Goal: Information Seeking & Learning: Learn about a topic

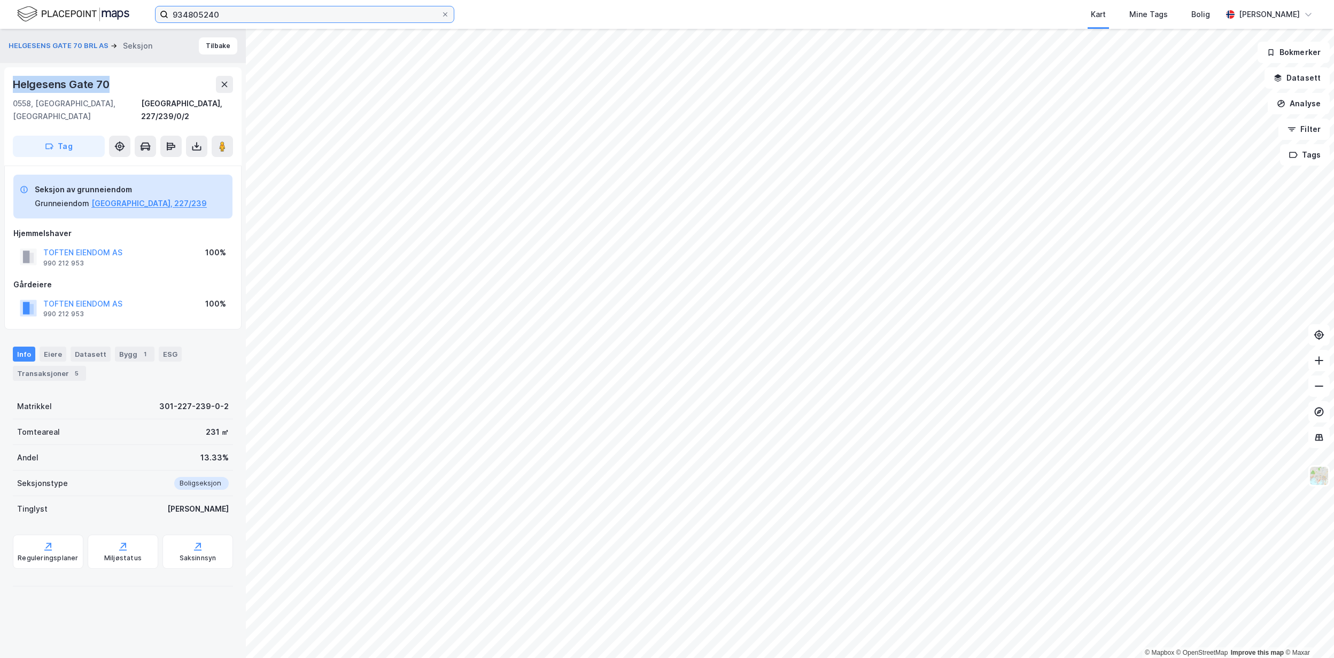
click at [244, 15] on input "934805240" at bounding box center [304, 14] width 273 height 16
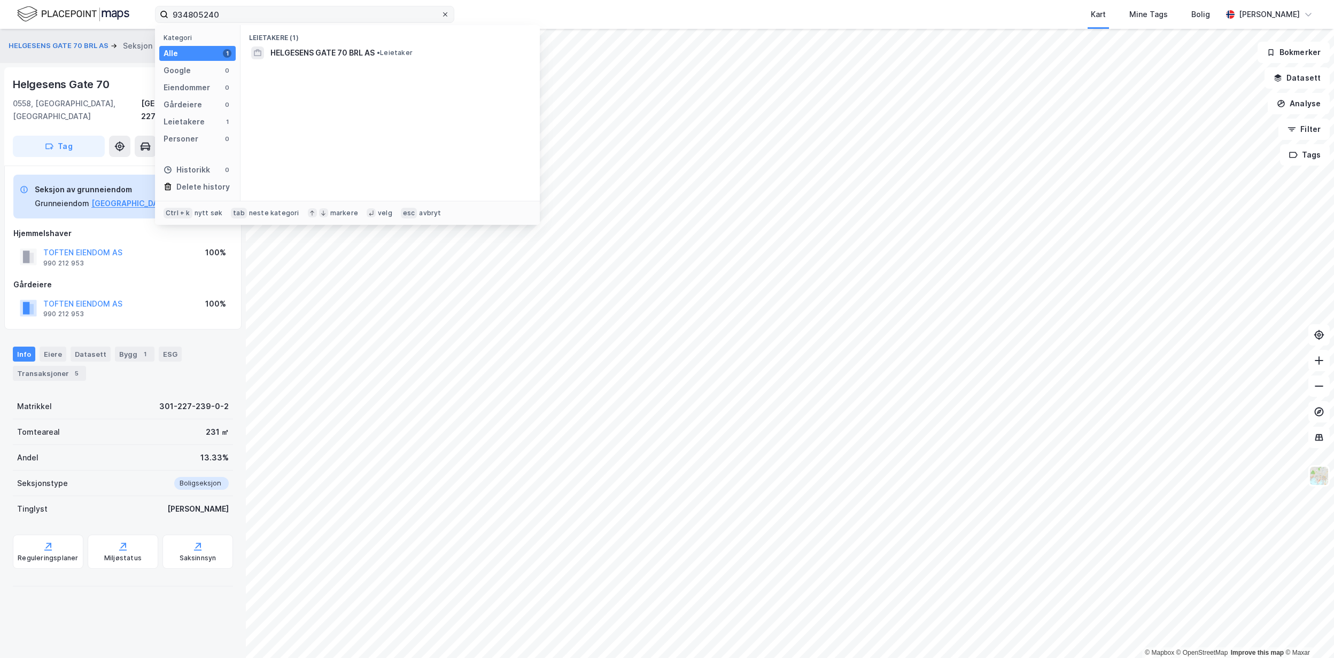
click at [442, 12] on icon at bounding box center [445, 14] width 6 height 6
click at [441, 12] on input "934805240" at bounding box center [304, 14] width 273 height 16
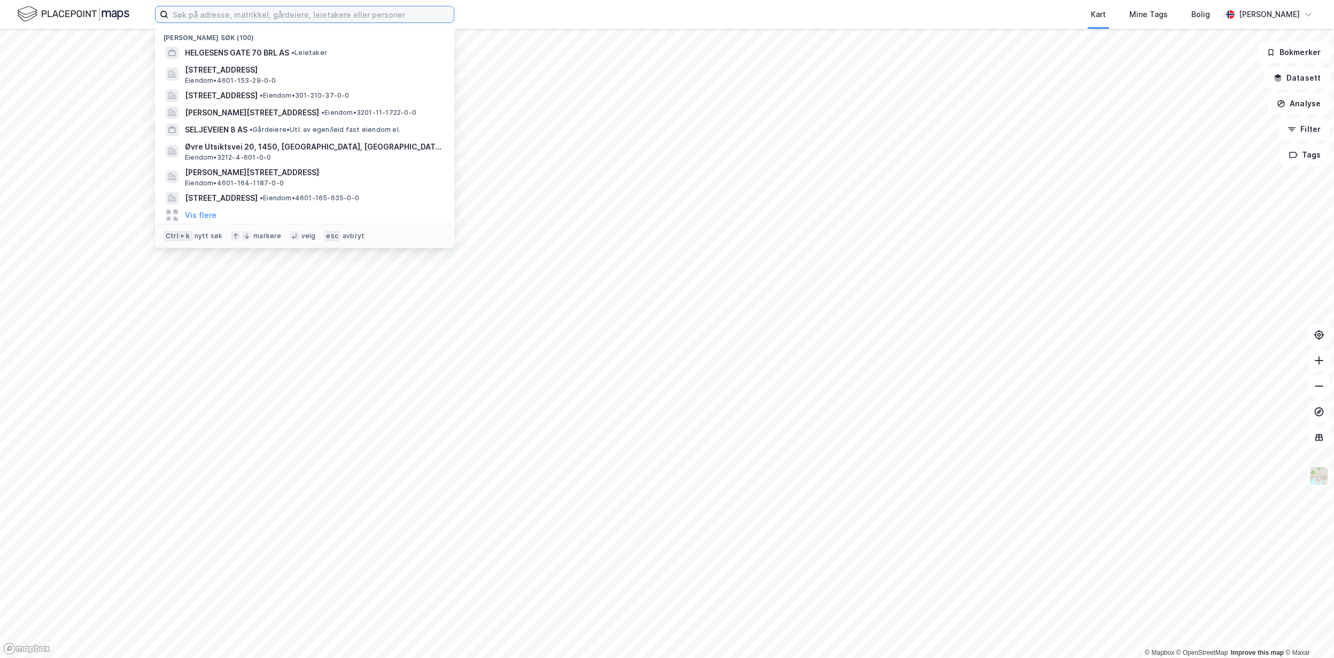
paste input "Heimdalsvegen 14 B"
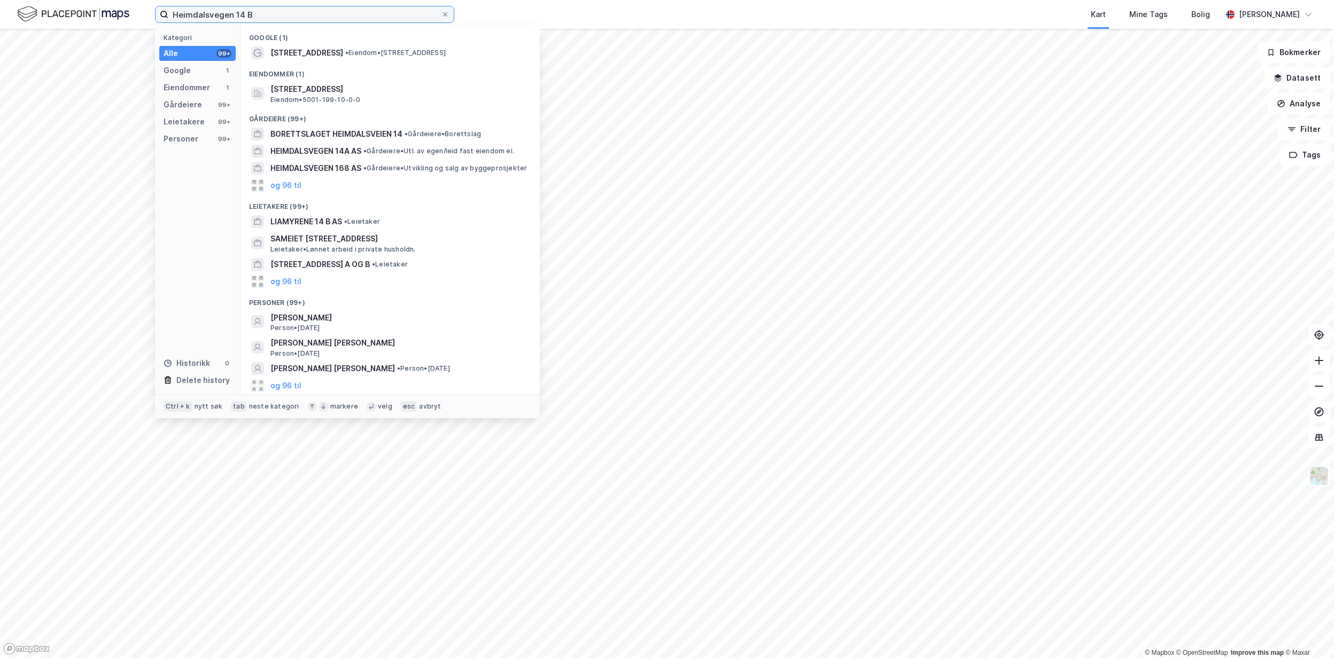
click at [187, 9] on input "Heimdalsvegen 14 B" at bounding box center [304, 14] width 273 height 16
type input "Heimdalsvegen 14 B"
click at [348, 100] on span "Eiendom • 5001-199-10-0-0" at bounding box center [315, 100] width 90 height 9
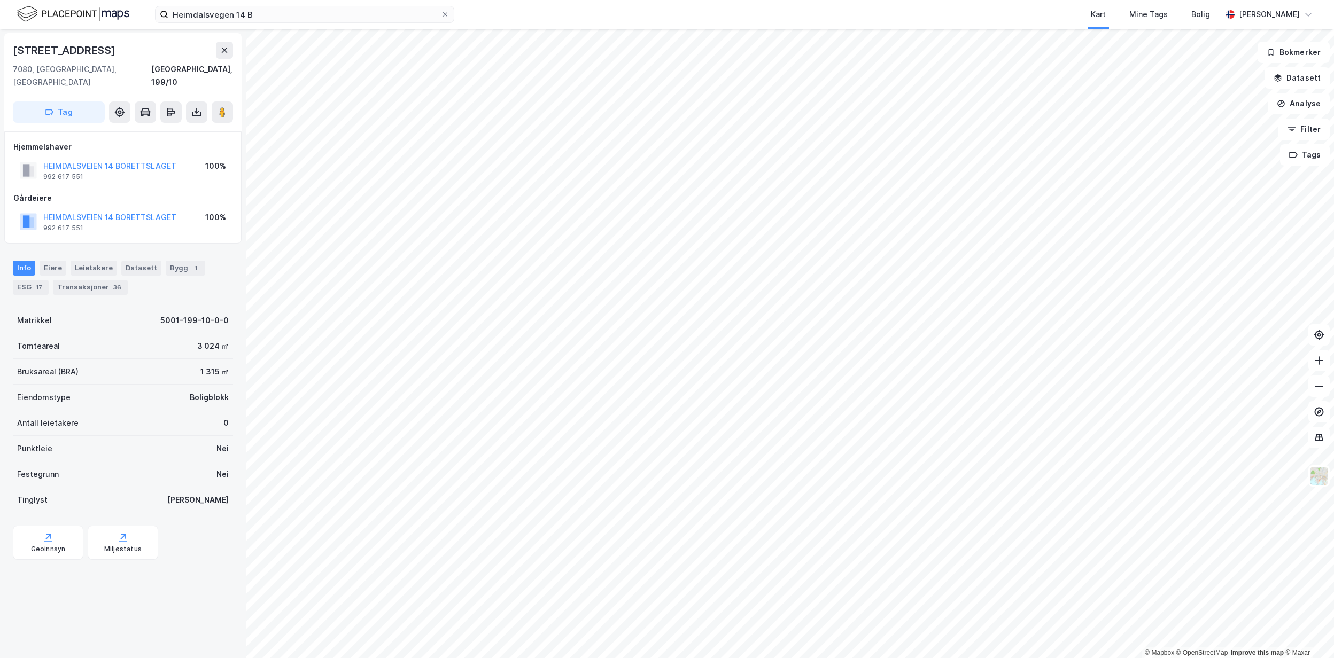
drag, startPoint x: 118, startPoint y: 48, endPoint x: 10, endPoint y: 50, distance: 108.5
click at [10, 50] on div "[STREET_ADDRESS]" at bounding box center [122, 82] width 237 height 98
copy div "[STREET_ADDRESS]"
click at [0, 0] on button "HEIMDALSVEIEN 14 BORETTSLAGET" at bounding box center [0, 0] width 0 height 0
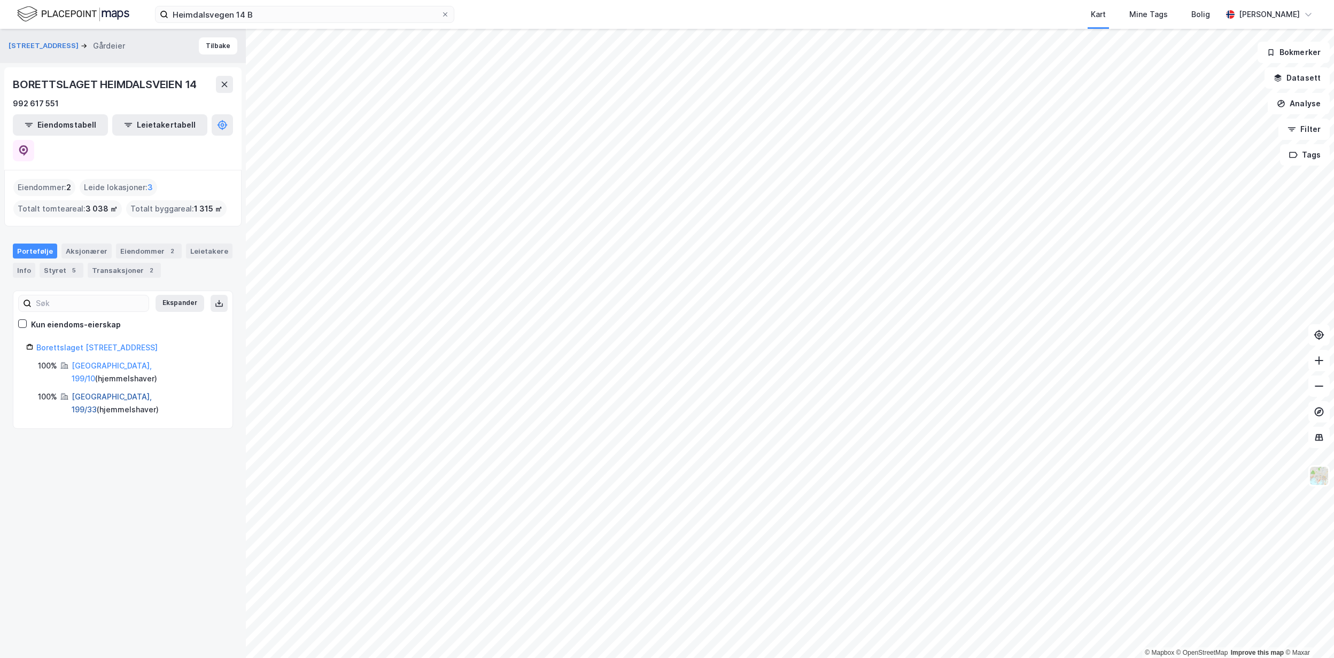
click at [120, 392] on link "[GEOGRAPHIC_DATA], 199/33" at bounding box center [112, 403] width 80 height 22
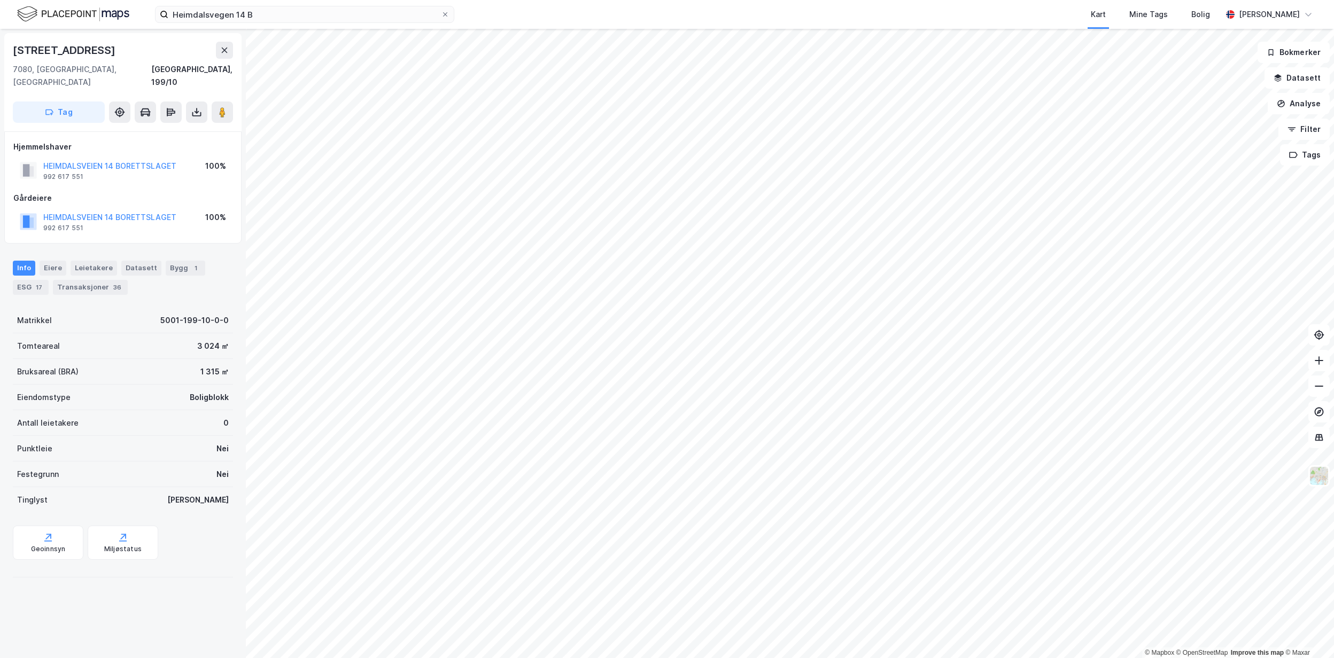
click at [131, 158] on div "HEIMDALSVEIEN 14 BORETTSLAGET 992 617 551 100%" at bounding box center [122, 171] width 219 height 26
click at [0, 0] on button "HEIMDALSVEIEN 14 BORETTSLAGET" at bounding box center [0, 0] width 0 height 0
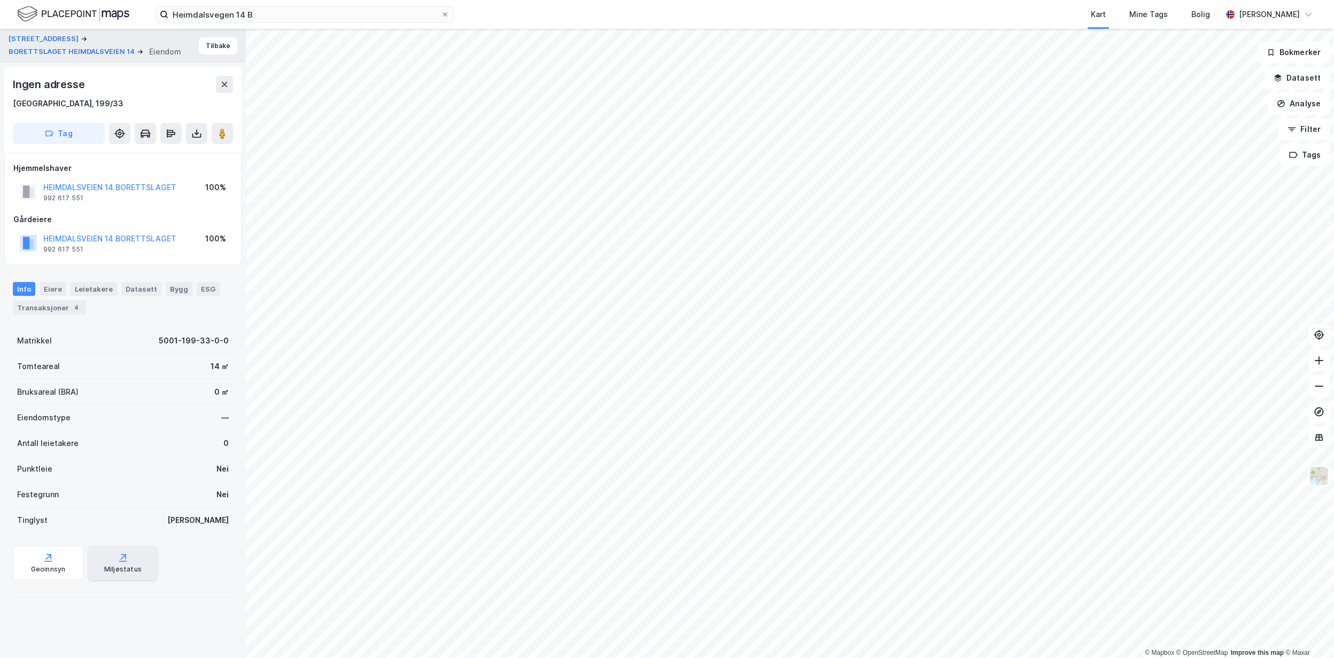
click at [128, 572] on div "Miljøstatus" at bounding box center [122, 569] width 37 height 9
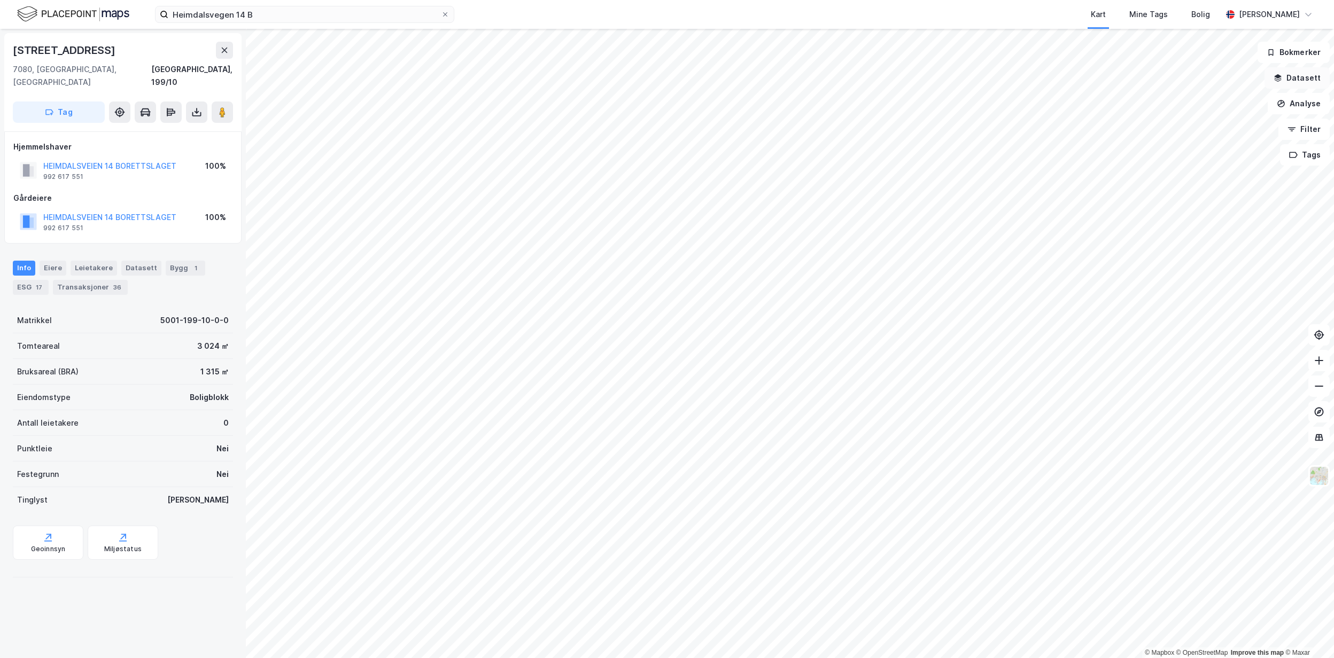
click at [1305, 80] on button "Datasett" at bounding box center [1296, 77] width 65 height 21
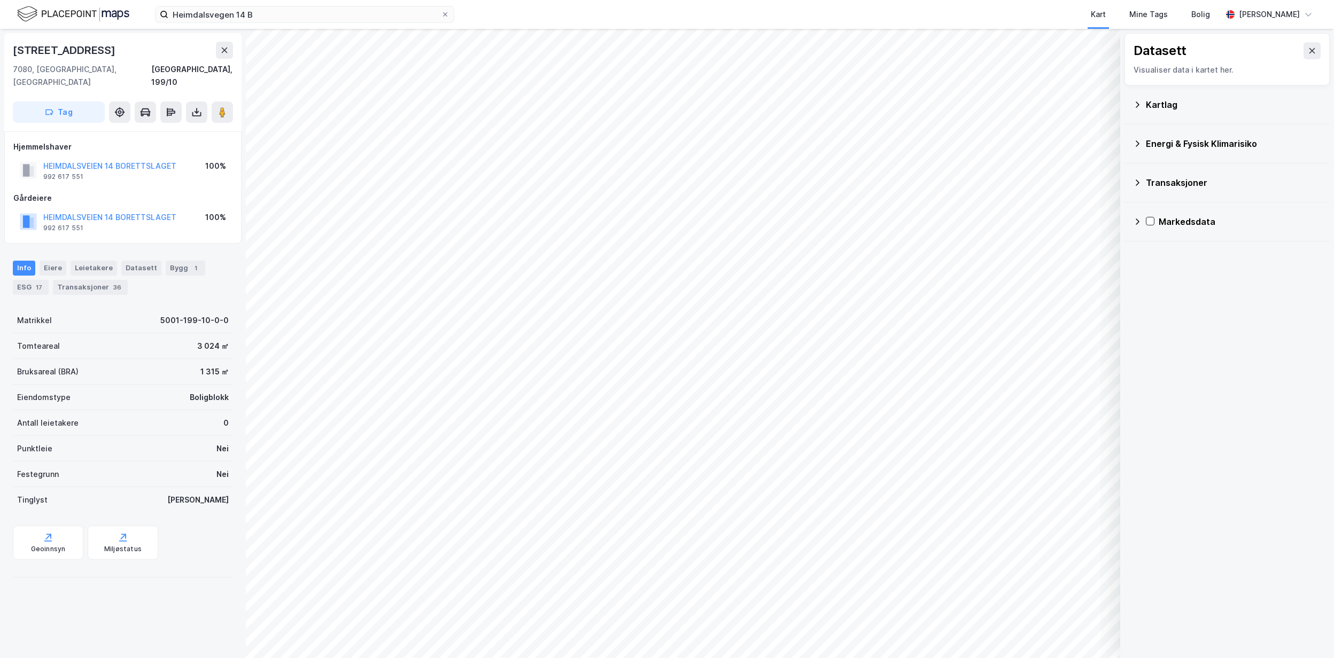
click at [1140, 148] on icon at bounding box center [1137, 143] width 9 height 9
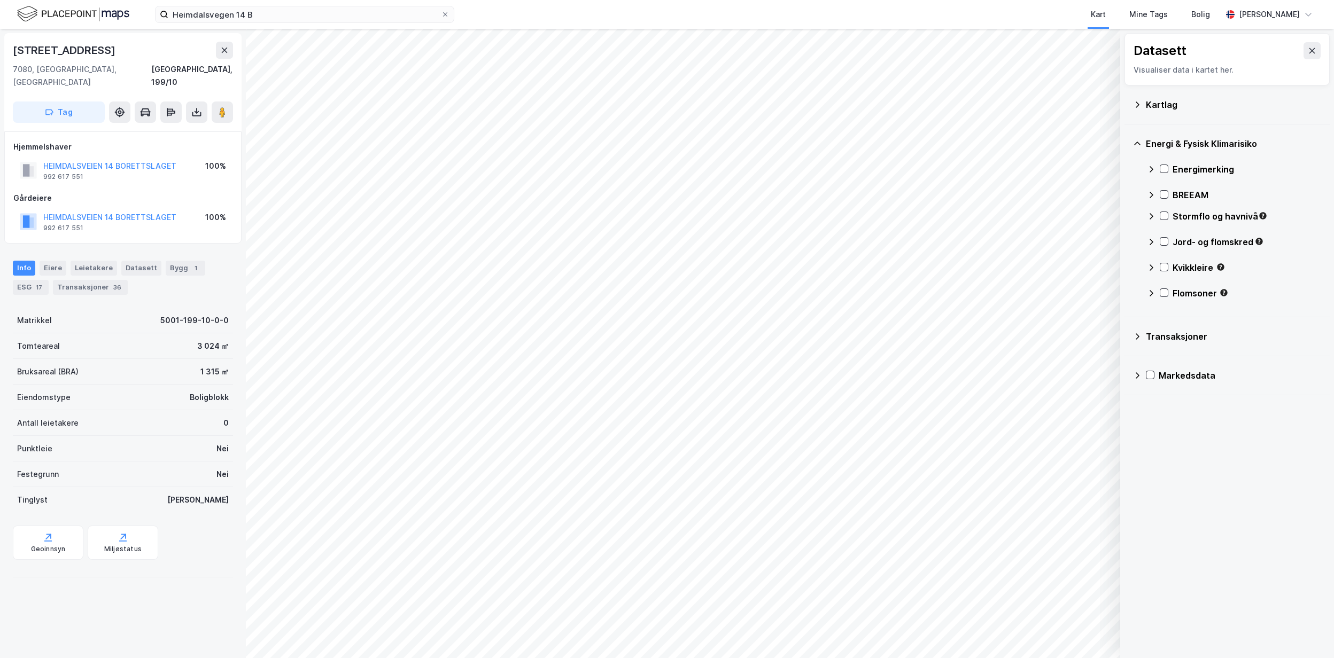
click at [1136, 338] on icon at bounding box center [1137, 336] width 9 height 9
click at [1150, 174] on icon at bounding box center [1151, 169] width 9 height 9
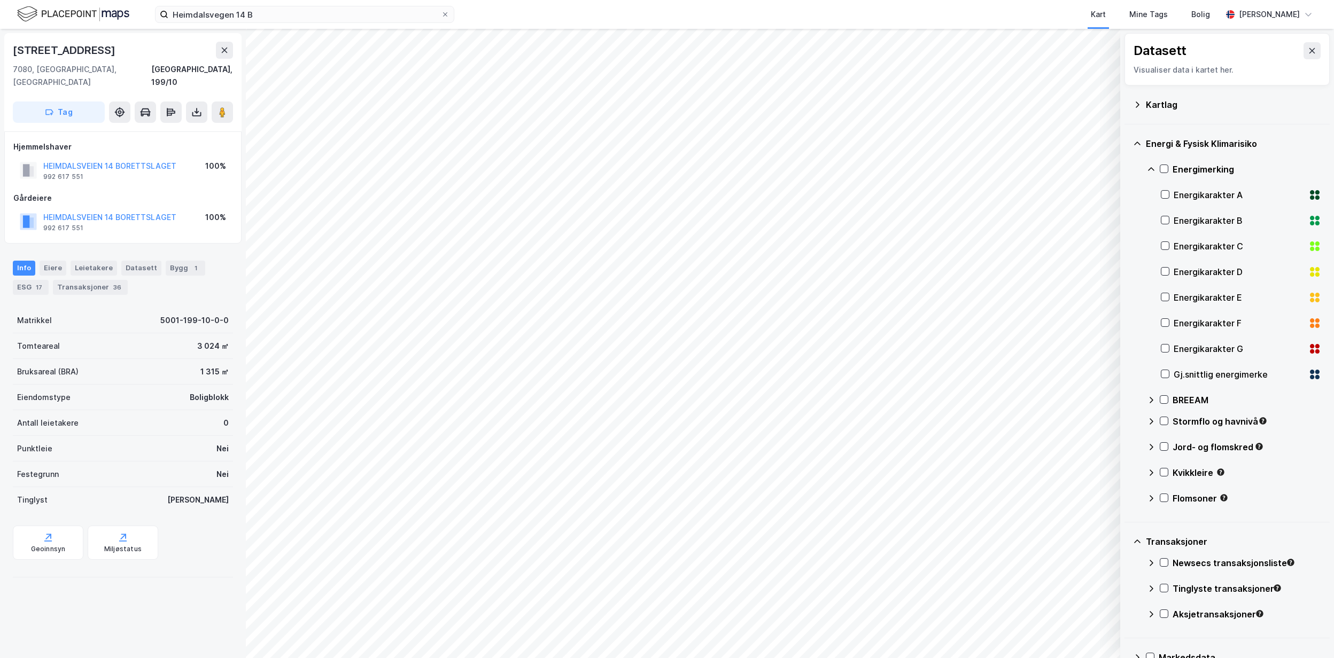
click at [1206, 373] on div "Gj.snittlig energimerke" at bounding box center [1238, 374] width 130 height 13
